Goal: Use online tool/utility: Utilize a website feature to perform a specific function

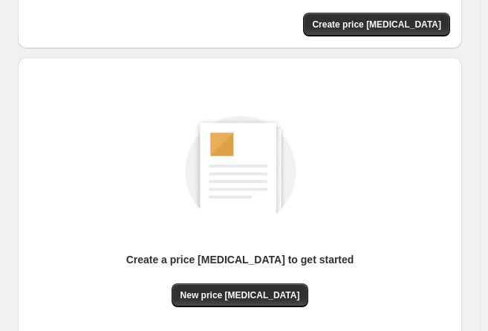
scroll to position [149, 0]
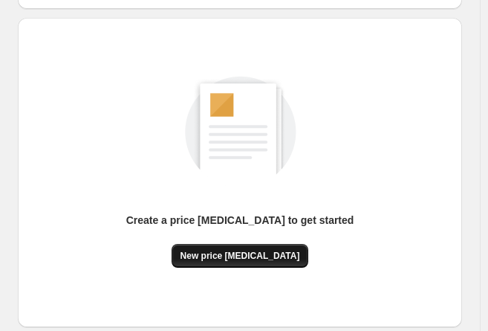
click at [264, 247] on button "New price [MEDICAL_DATA]" at bounding box center [240, 256] width 137 height 24
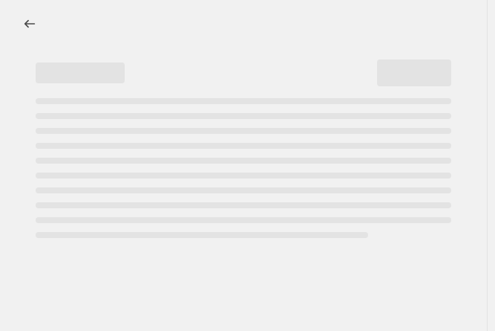
select select "percentage"
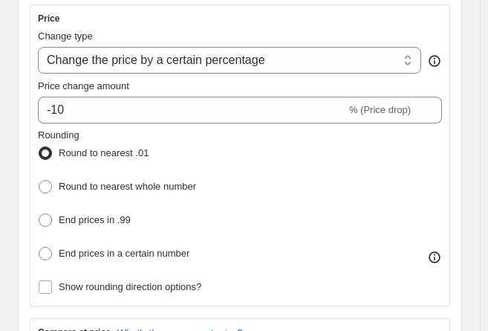
scroll to position [371, 0]
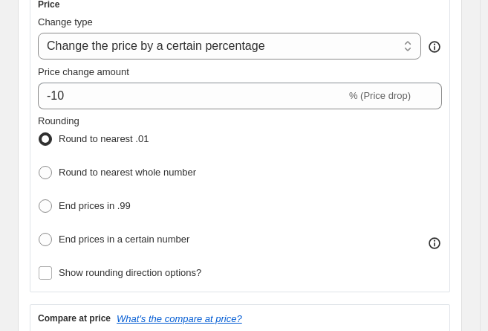
click at [117, 114] on fieldset "Rounding Round to nearest .01 Round to nearest whole number End prices in .99 E…" at bounding box center [117, 182] width 158 height 137
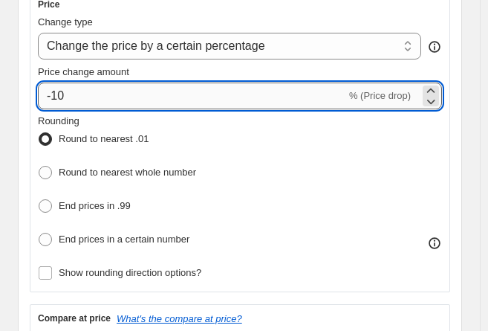
click at [110, 103] on input "-10" at bounding box center [192, 95] width 308 height 27
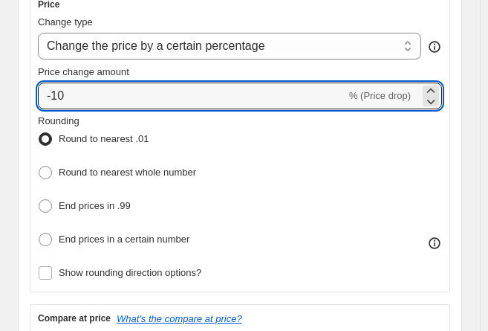
type input "-1"
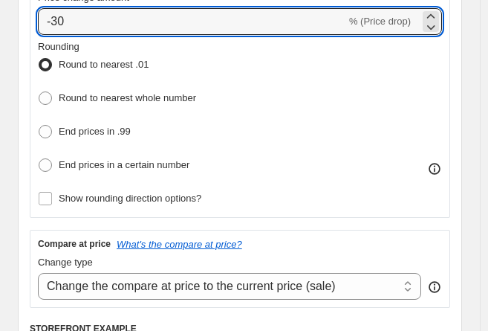
type input "-30"
click at [370, 164] on div "Rounding Round to nearest .01 Round to nearest whole number End prices in .99 E…" at bounding box center [240, 107] width 404 height 137
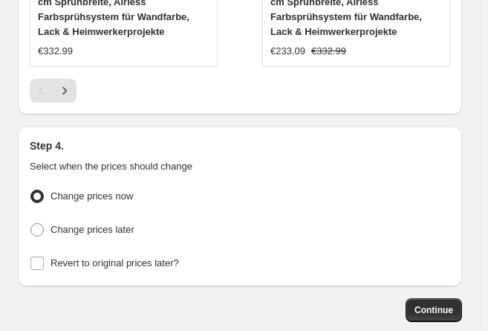
scroll to position [2017, 0]
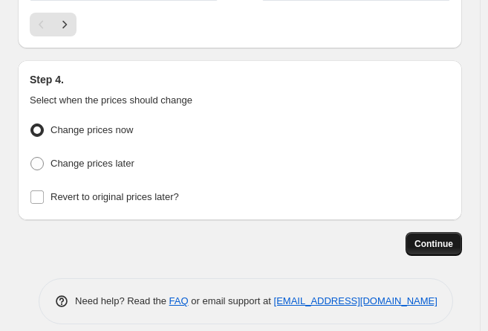
click at [444, 238] on span "Continue" at bounding box center [433, 244] width 39 height 12
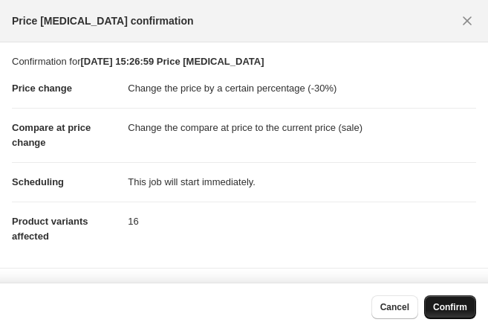
click at [449, 304] on span "Confirm" at bounding box center [450, 307] width 34 height 12
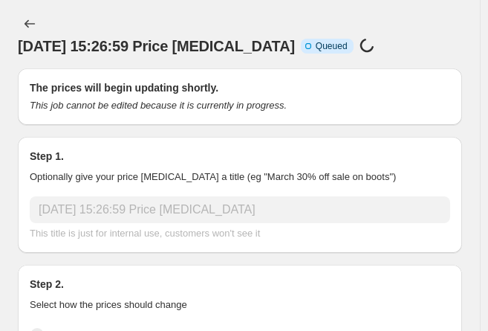
scroll to position [2017, 0]
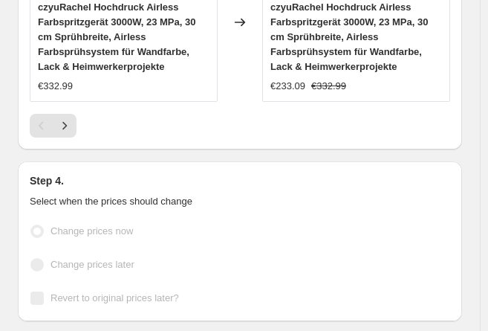
select select "percentage"
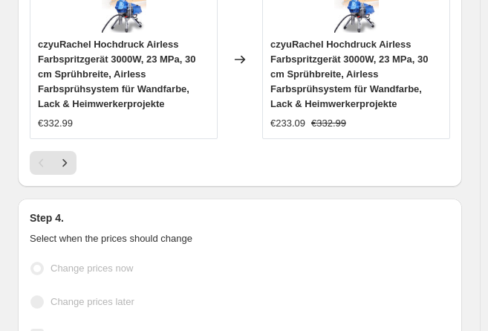
scroll to position [0, 0]
